Goal: Information Seeking & Learning: Learn about a topic

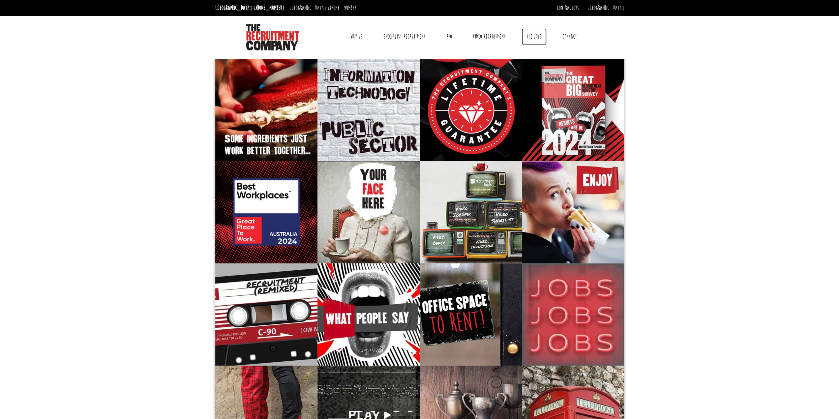
click at [532, 35] on link "The Jobs" at bounding box center [533, 36] width 25 height 16
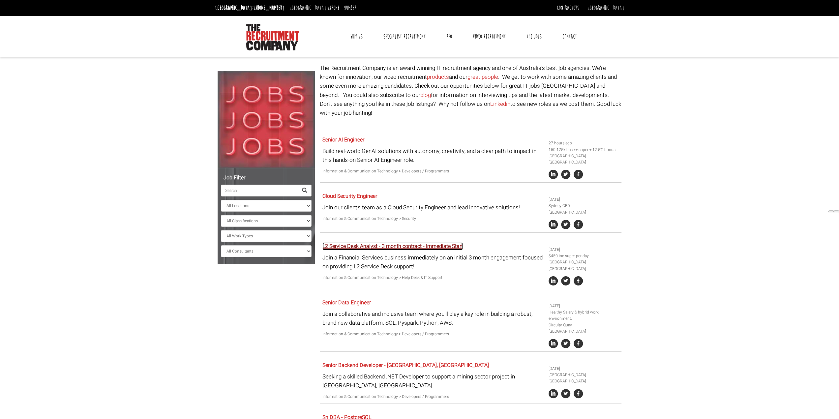
click at [435, 242] on link "L2 Service Desk Analyst - 3 month contract - Immediate Start" at bounding box center [392, 246] width 140 height 8
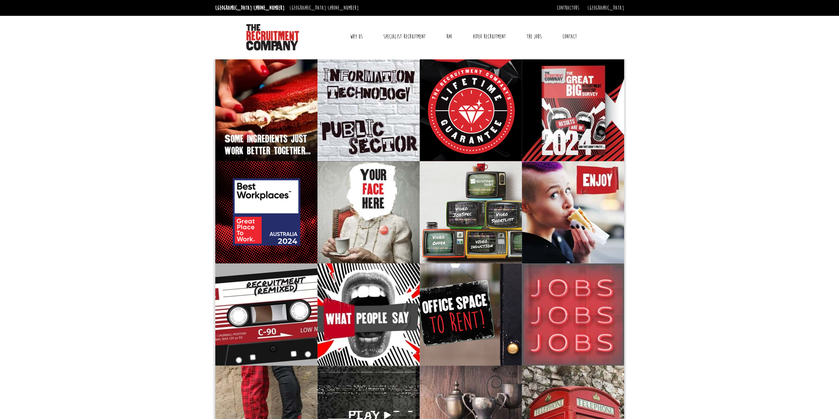
click at [123, 264] on body "Sydney: +61 2 8346 6700 Dublin: +353 1 697 2548 Contractors Timesheets Why Cont…" at bounding box center [419, 363] width 839 height 727
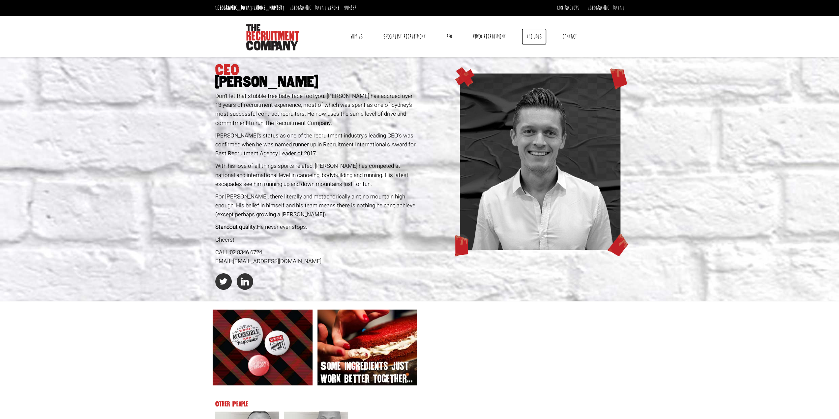
click at [537, 38] on link "The Jobs" at bounding box center [533, 36] width 25 height 16
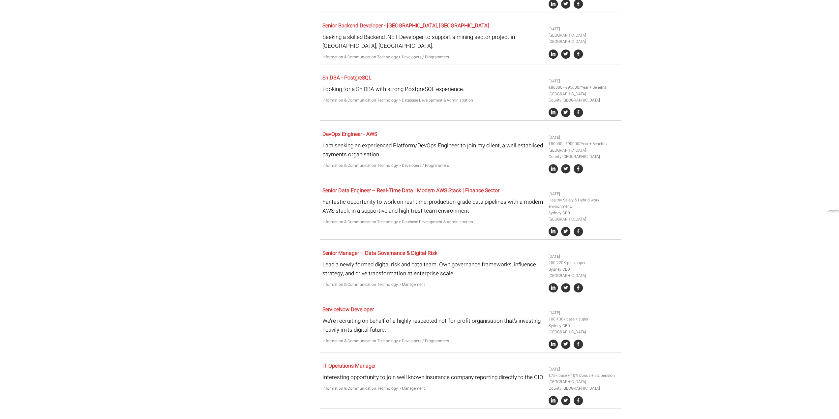
scroll to position [329, 0]
